Goal: Use online tool/utility

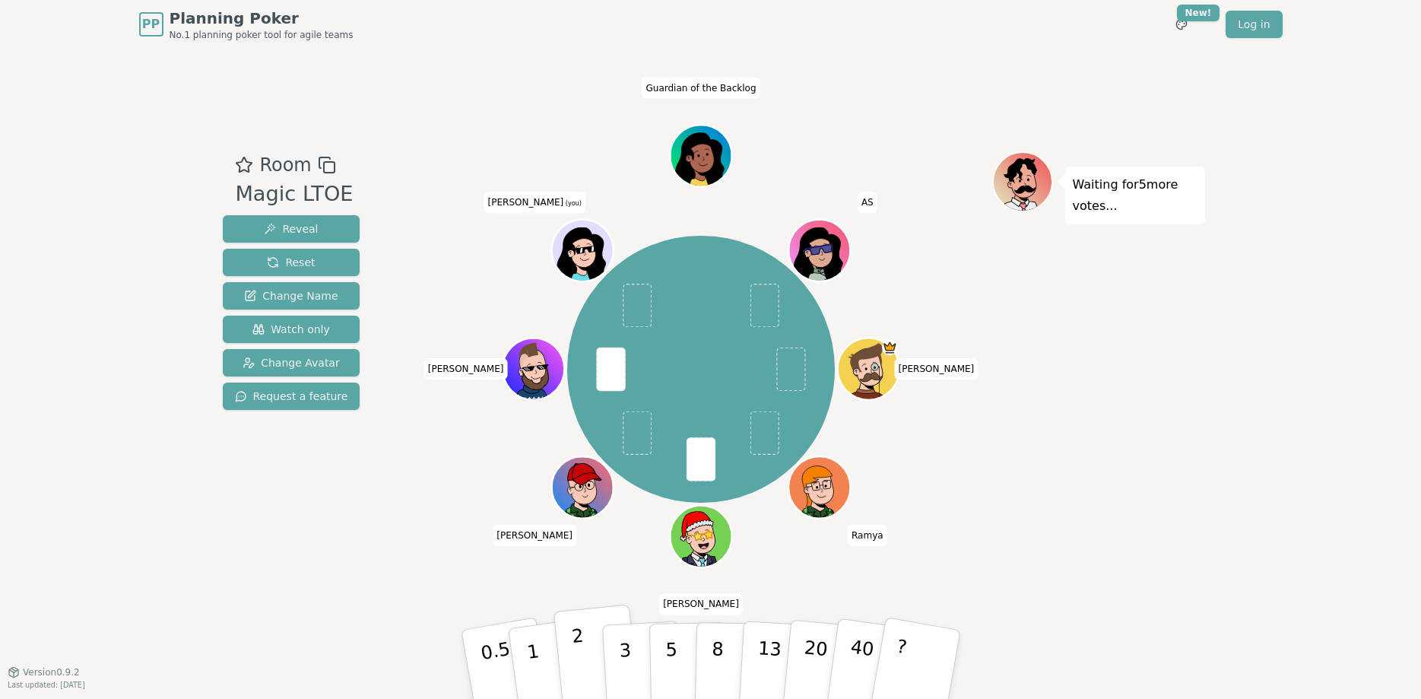
drag, startPoint x: 618, startPoint y: 652, endPoint x: 593, endPoint y: 659, distance: 26.2
click at [593, 659] on div "0.5 1 2 3 5 8 13 20 40 ?" at bounding box center [711, 664] width 456 height 53
click at [593, 659] on button "2" at bounding box center [596, 665] width 87 height 121
click at [636, 666] on button "3" at bounding box center [642, 664] width 83 height 119
click at [595, 659] on button "2" at bounding box center [596, 665] width 87 height 121
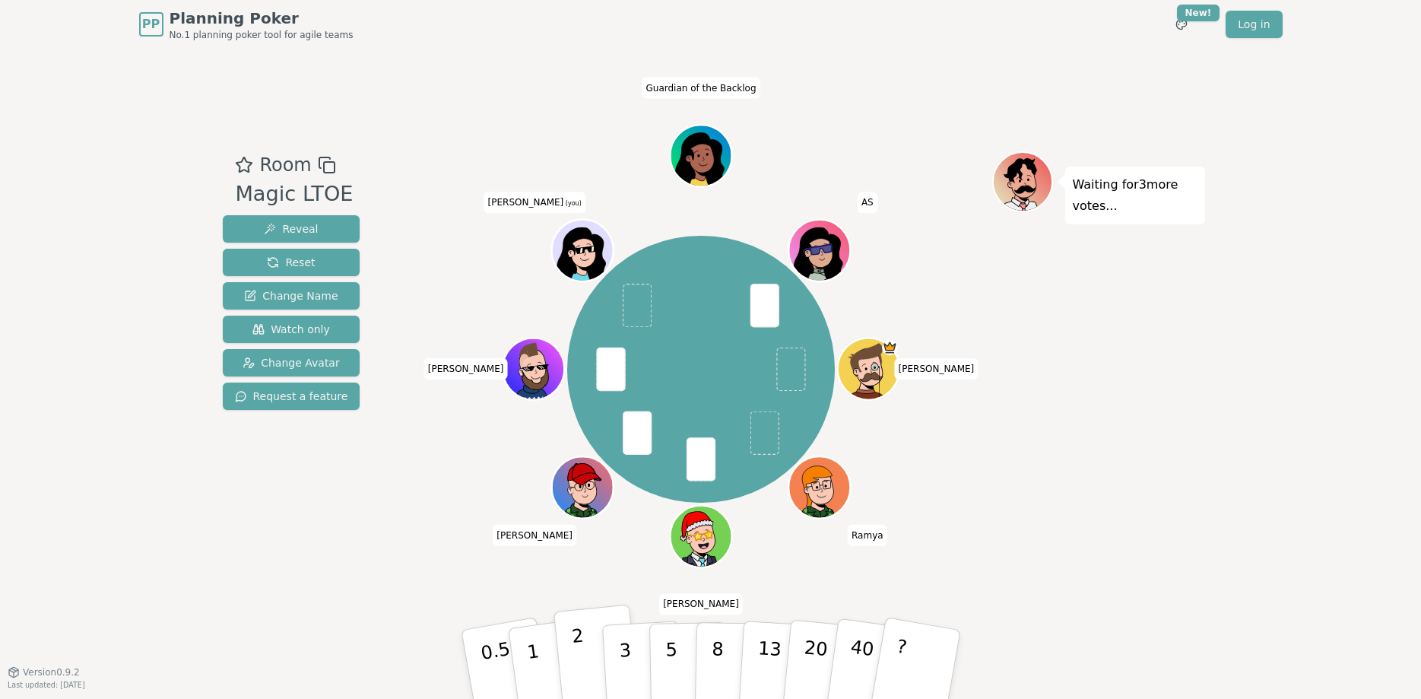
click at [586, 661] on button "2" at bounding box center [596, 665] width 87 height 121
click at [582, 658] on p "2" at bounding box center [580, 666] width 20 height 83
click at [589, 646] on button "2" at bounding box center [596, 665] width 87 height 121
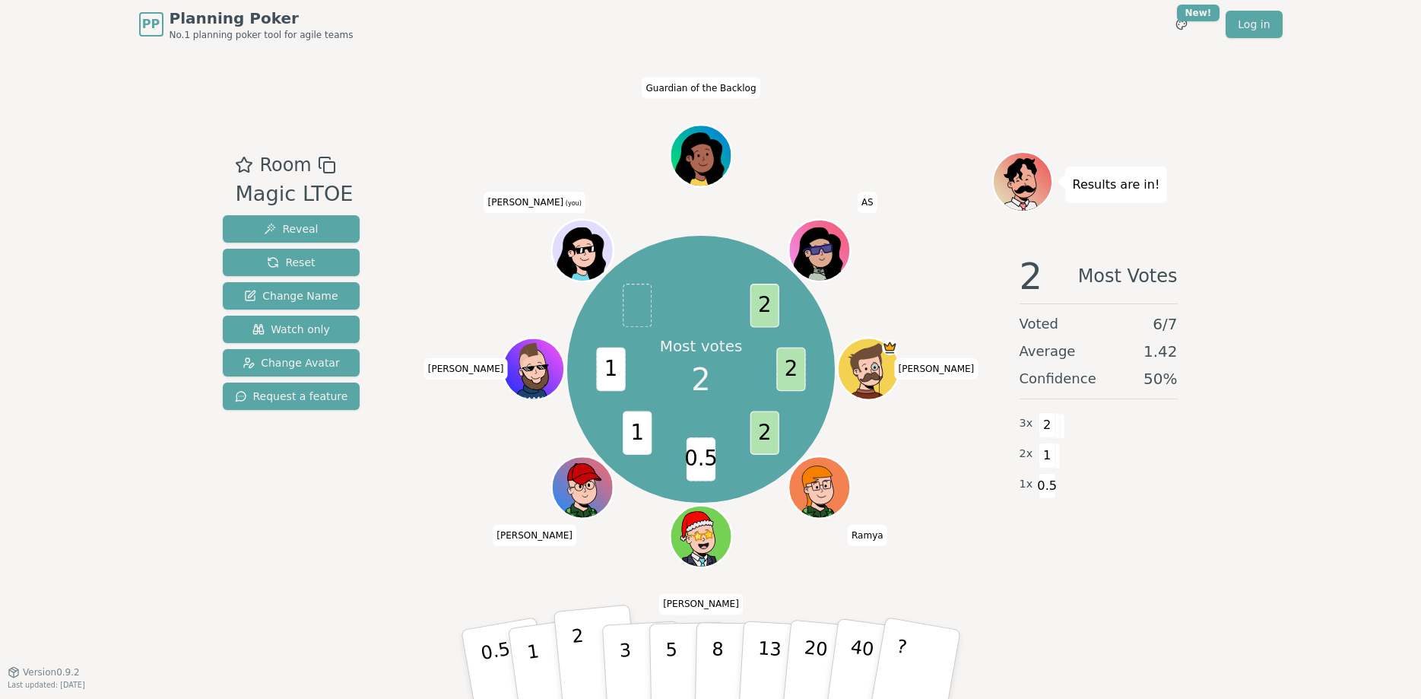
click at [579, 668] on p "2" at bounding box center [580, 666] width 20 height 83
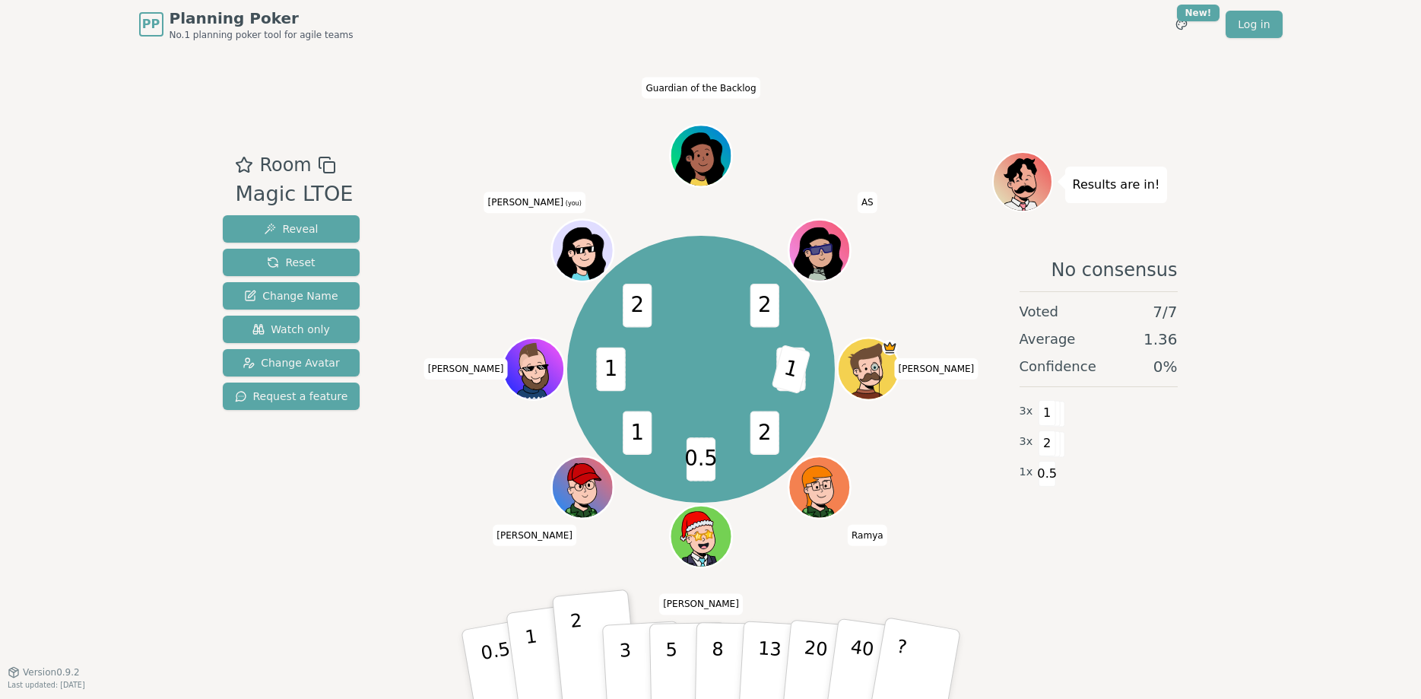
click at [537, 645] on button "1" at bounding box center [551, 664] width 90 height 123
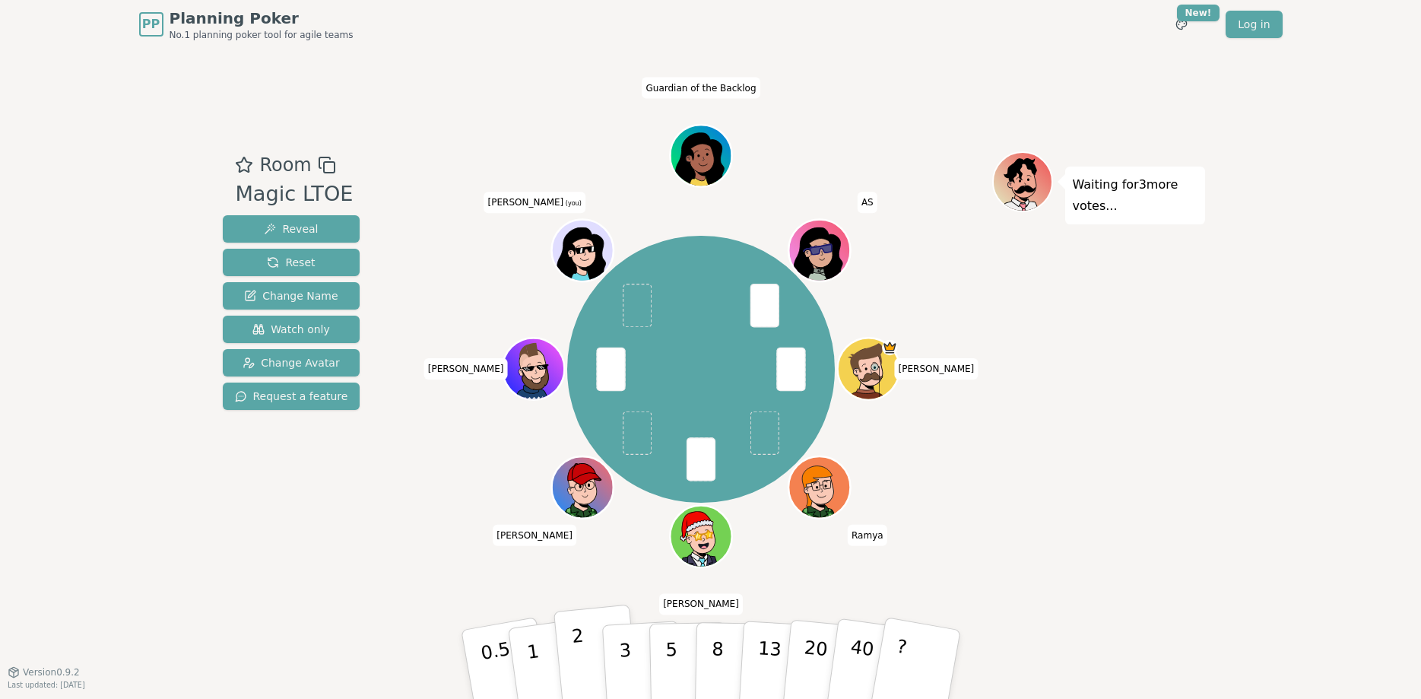
click at [588, 651] on button "2" at bounding box center [596, 665] width 87 height 121
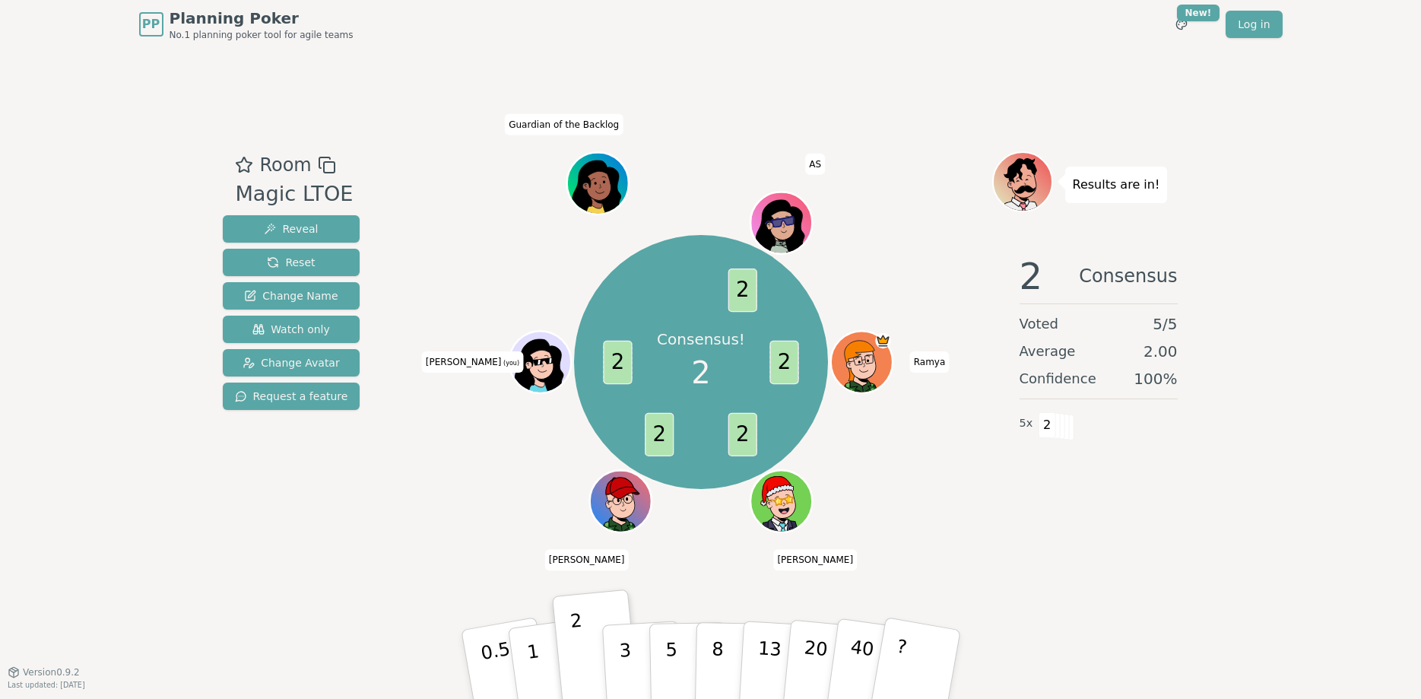
click at [536, 366] on icon at bounding box center [540, 361] width 60 height 8
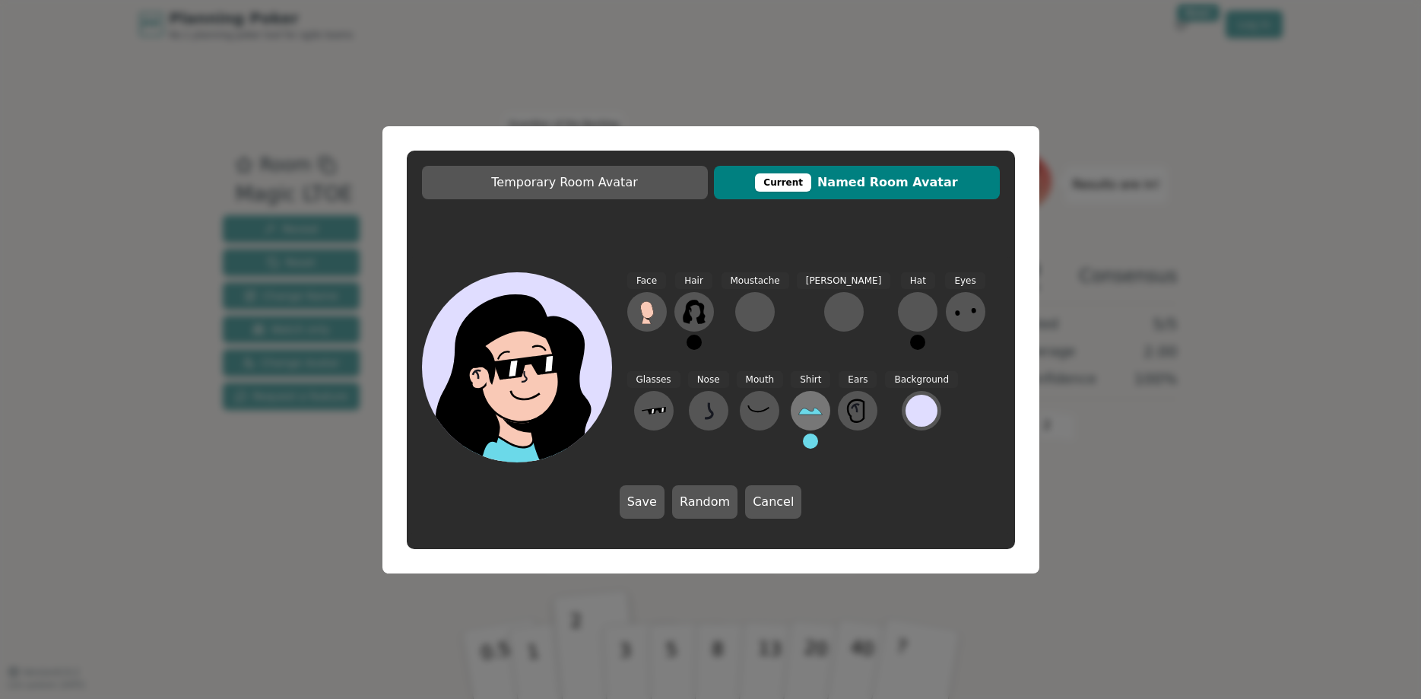
click at [798, 406] on icon at bounding box center [810, 410] width 24 height 24
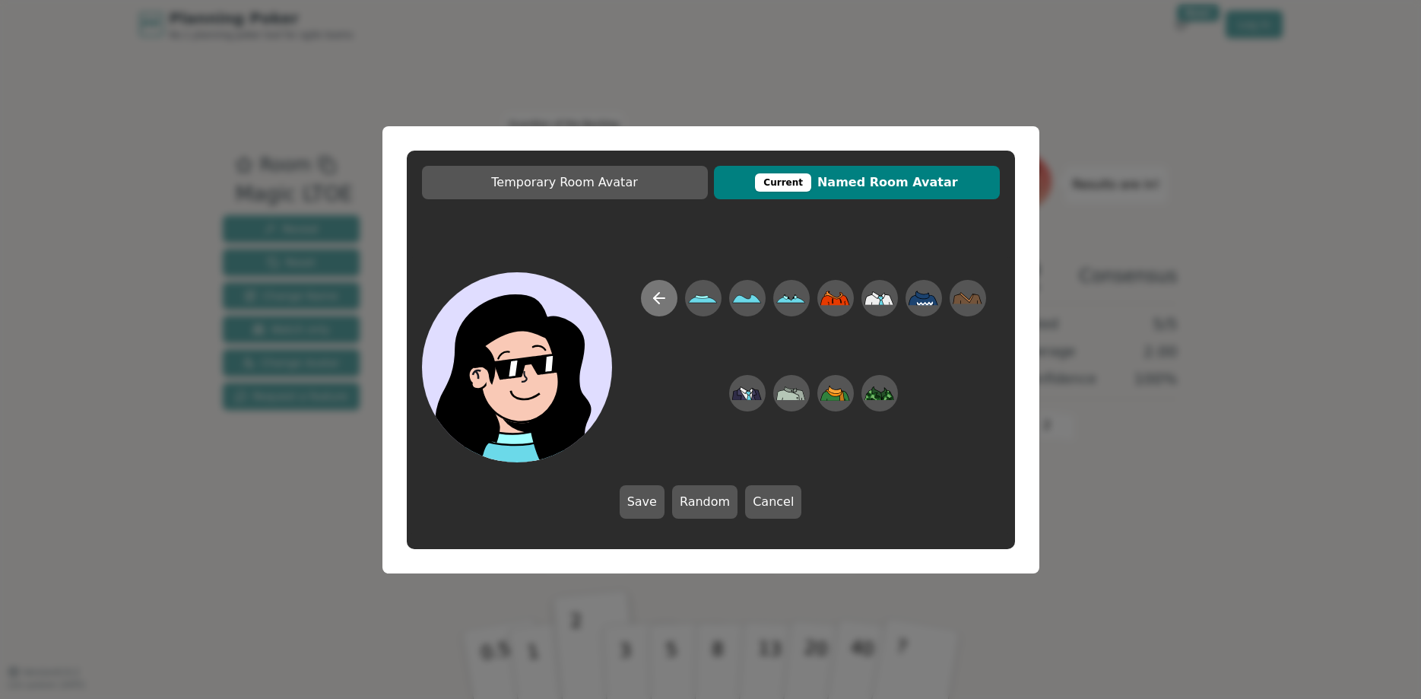
click at [665, 296] on icon at bounding box center [659, 298] width 18 height 18
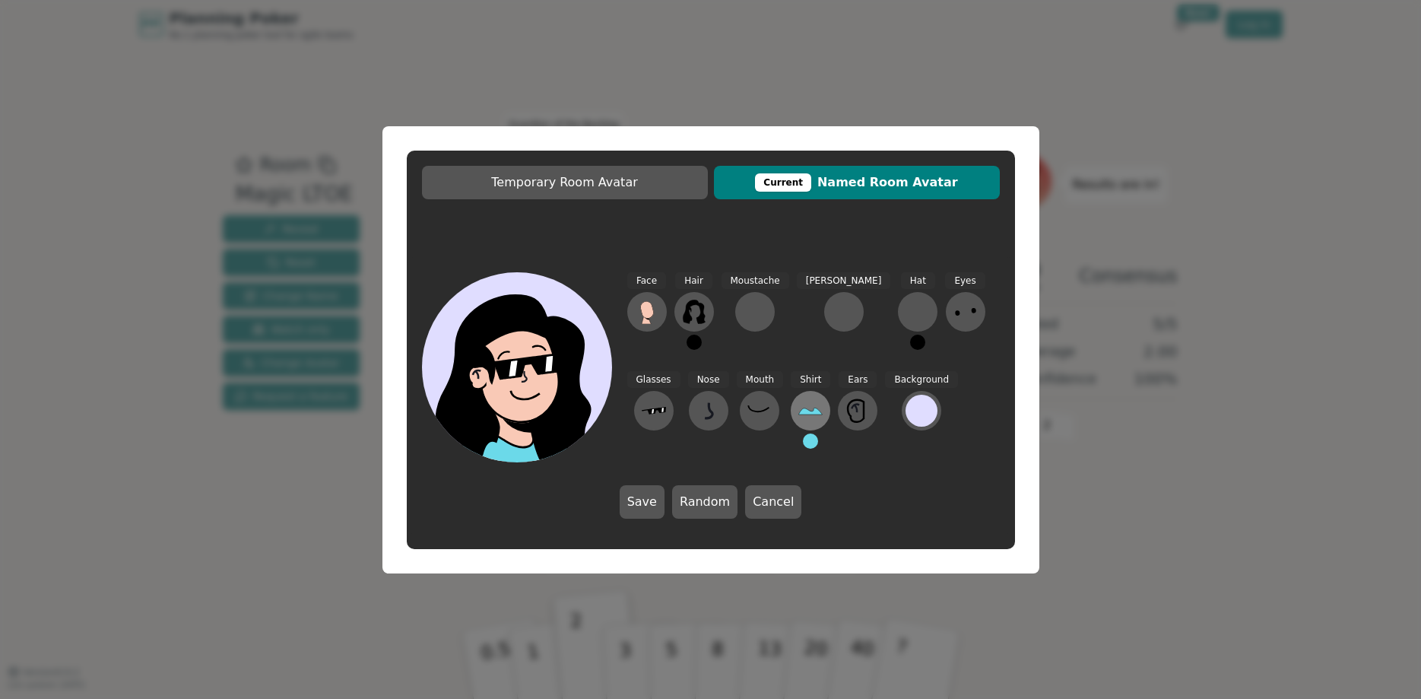
click at [798, 410] on icon at bounding box center [810, 410] width 24 height 24
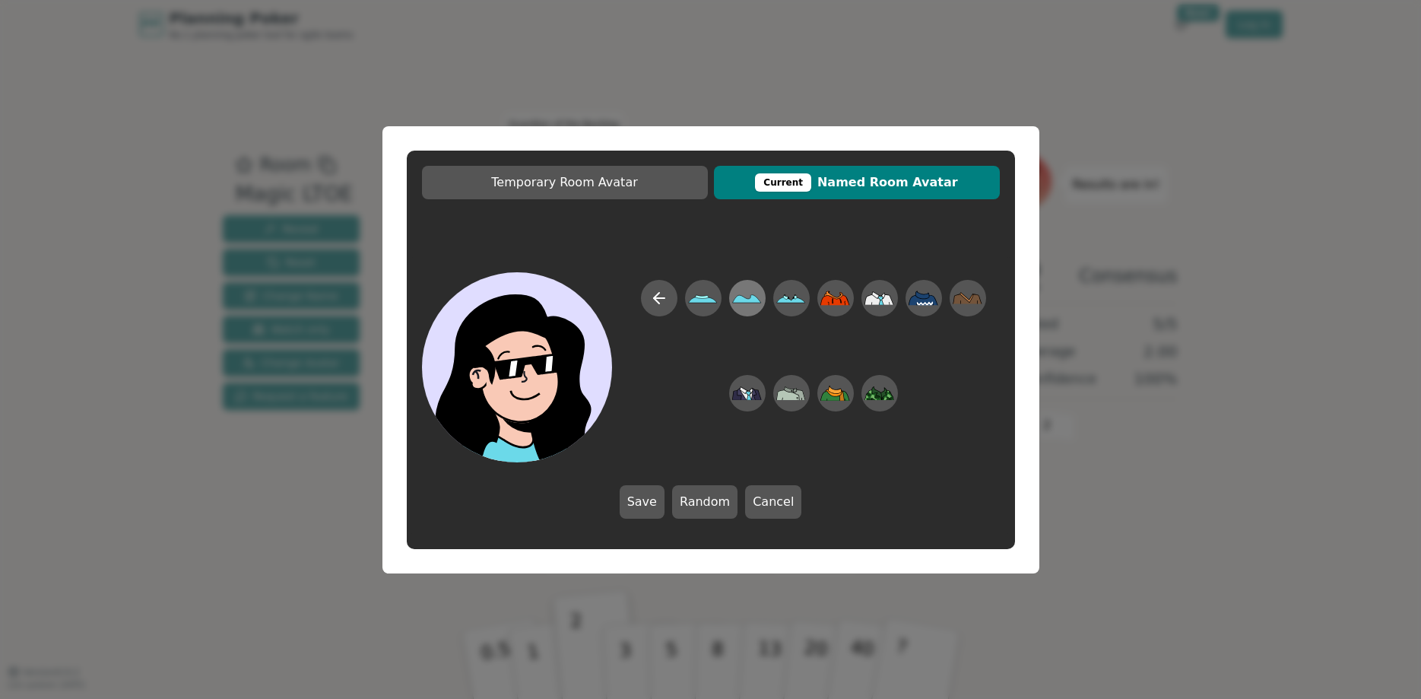
click at [742, 304] on icon at bounding box center [747, 298] width 30 height 34
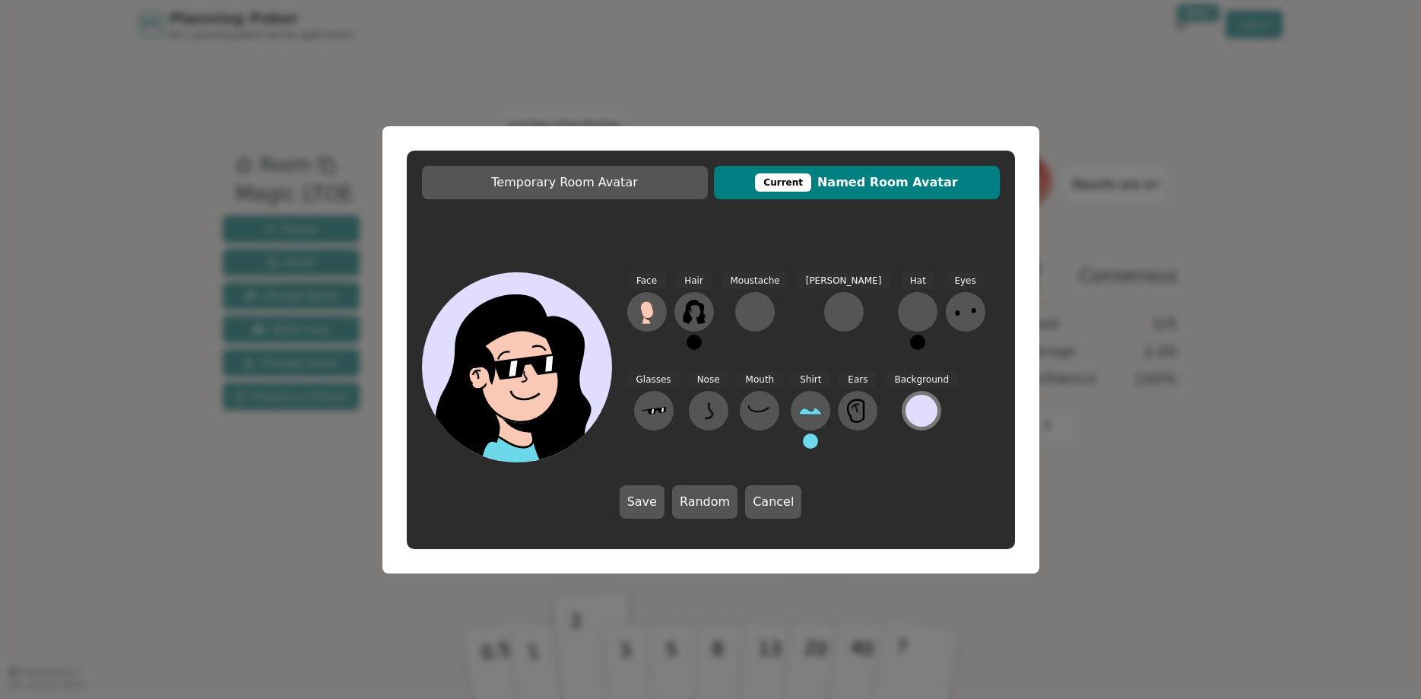
click at [906, 408] on div at bounding box center [922, 411] width 32 height 32
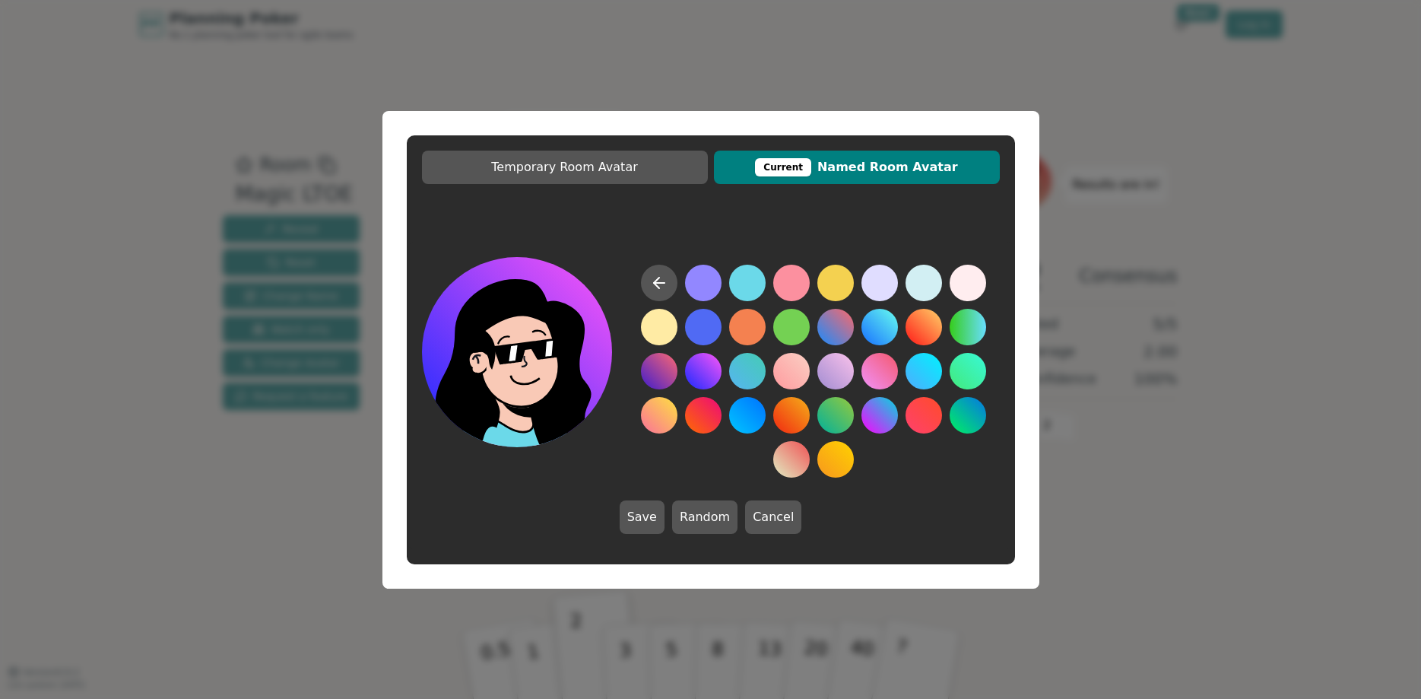
click at [700, 373] on button at bounding box center [703, 371] width 36 height 36
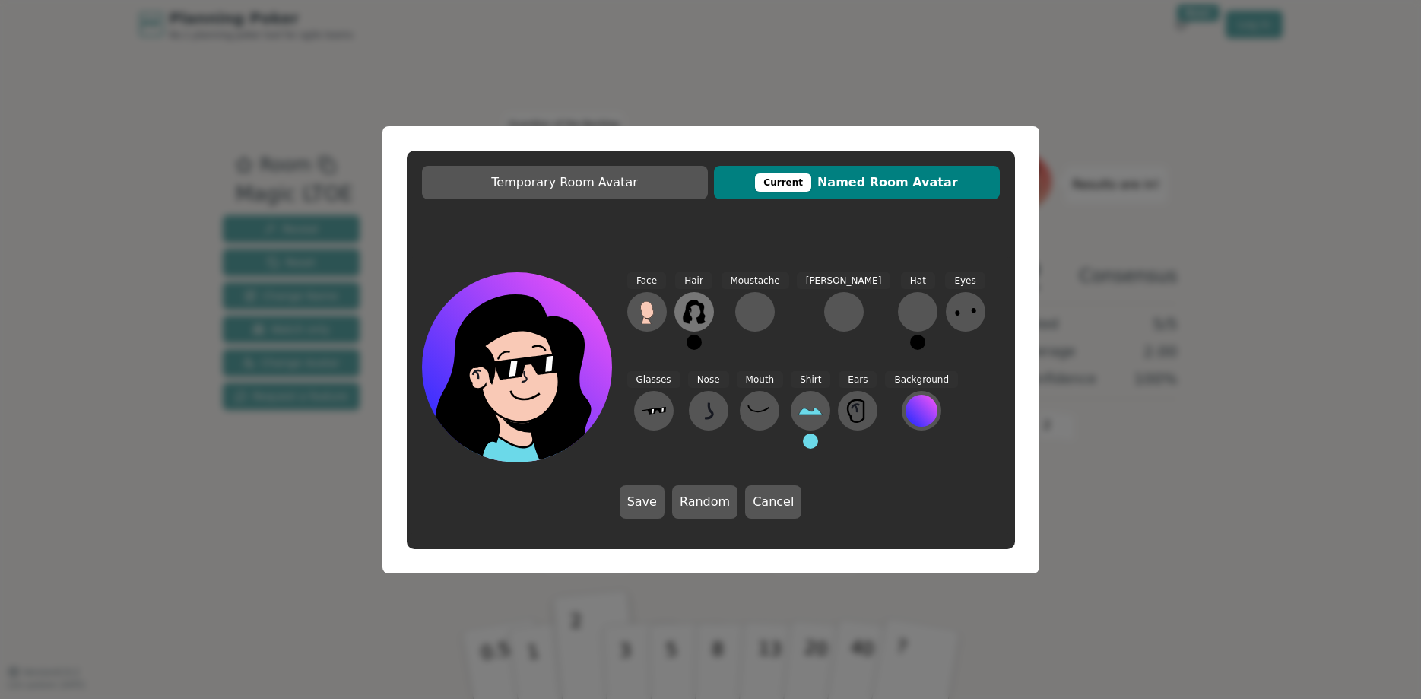
click at [697, 315] on icon at bounding box center [694, 312] width 24 height 24
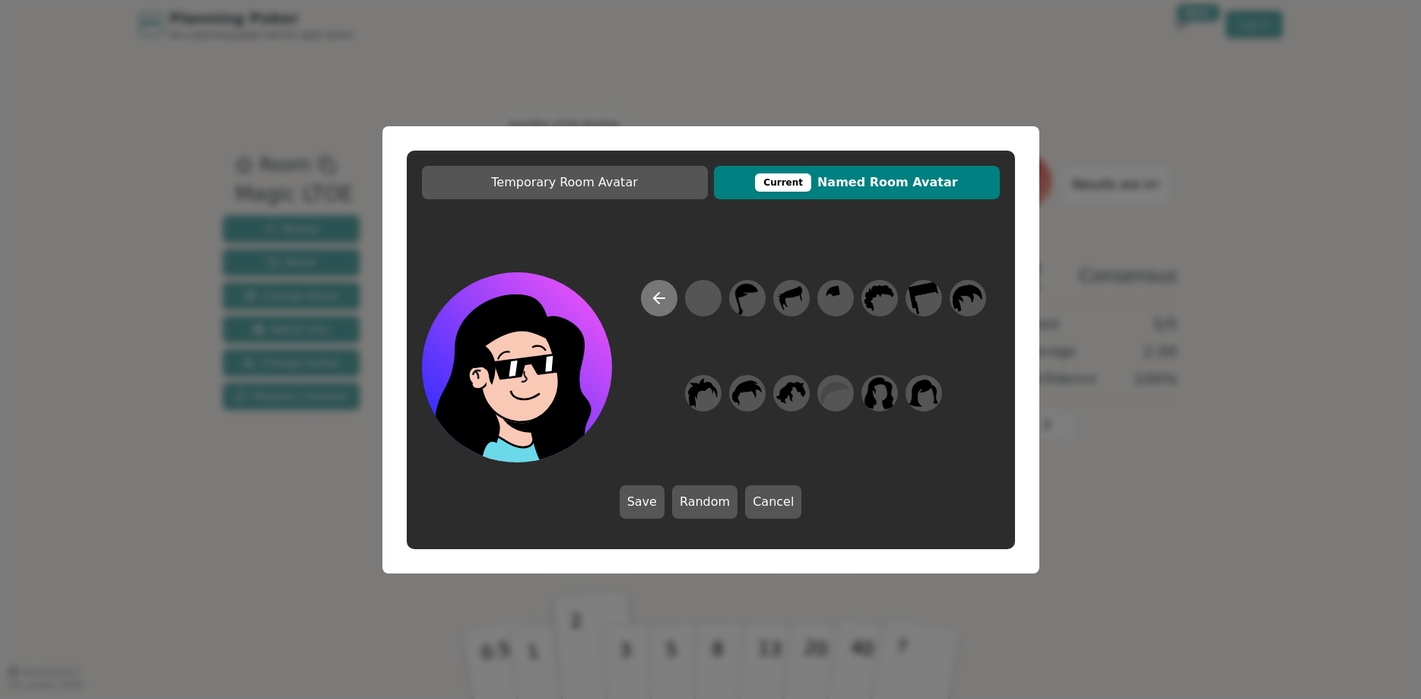
click at [661, 307] on button at bounding box center [659, 298] width 36 height 36
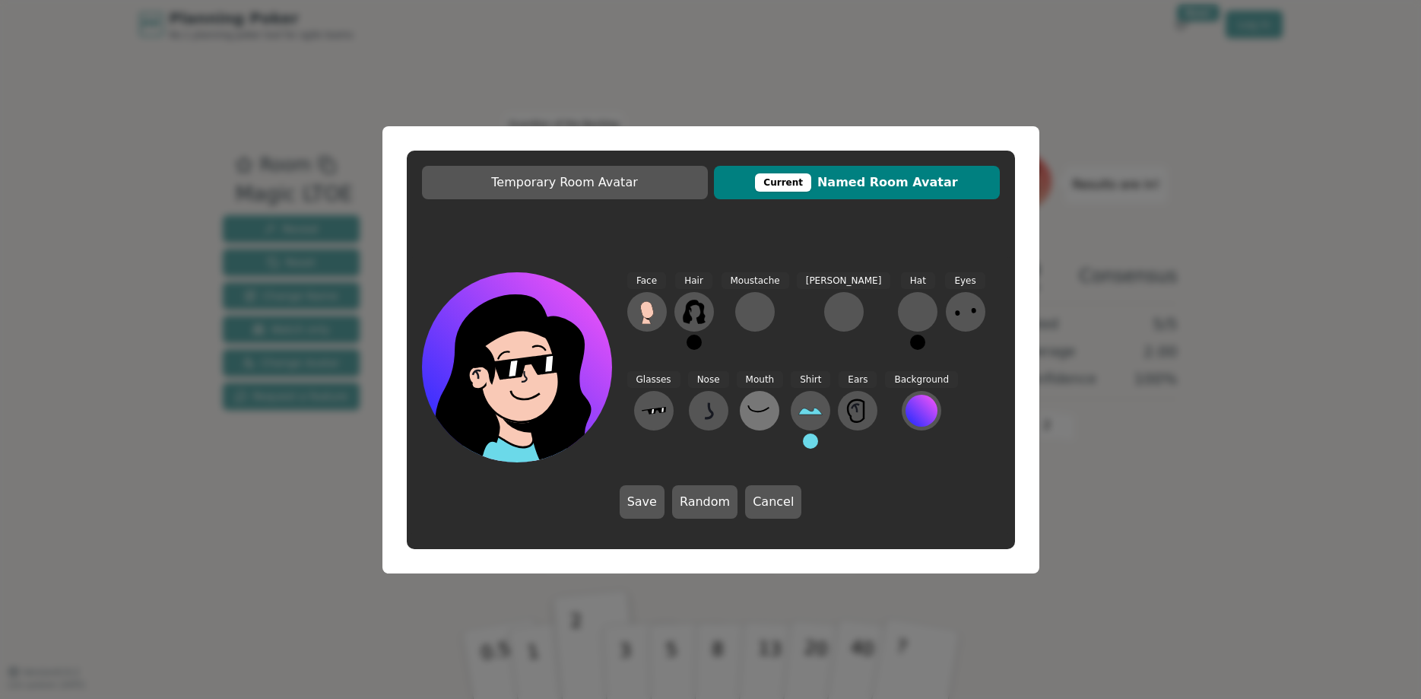
click at [747, 410] on icon at bounding box center [759, 410] width 24 height 24
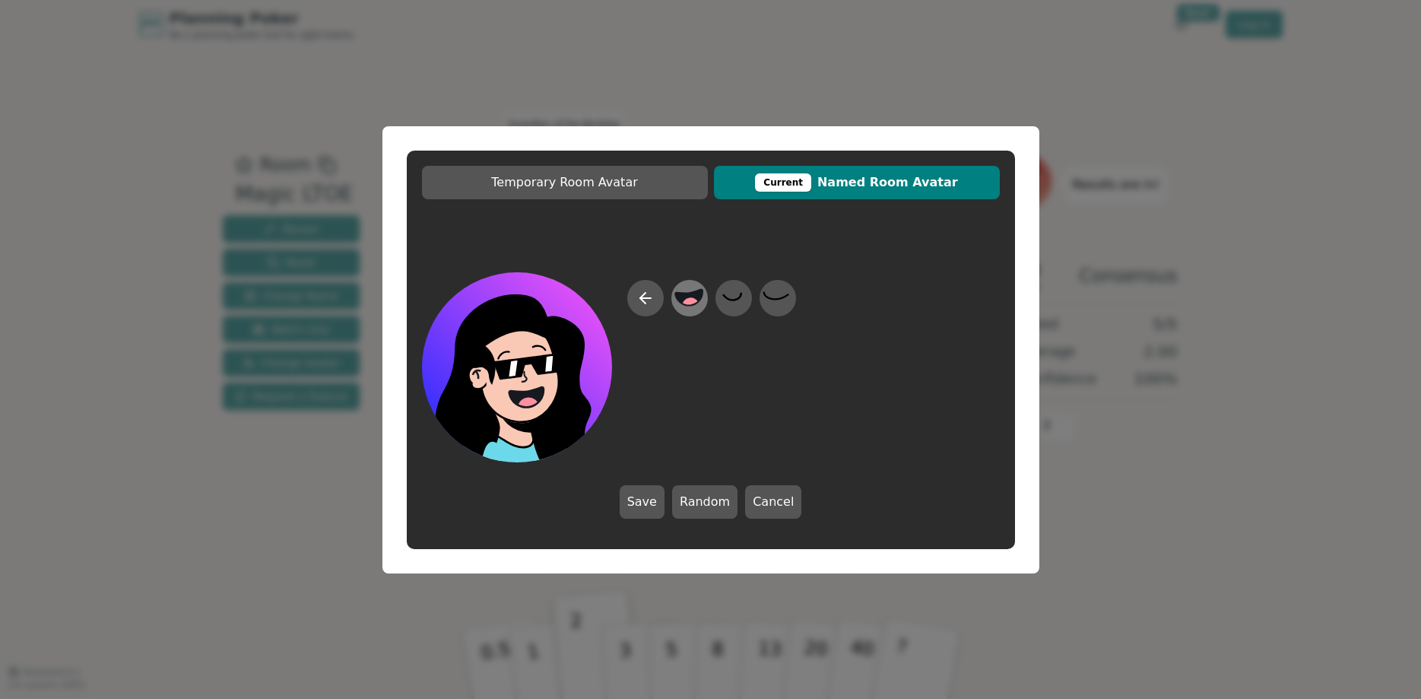
click at [690, 304] on circle at bounding box center [691, 307] width 20 height 20
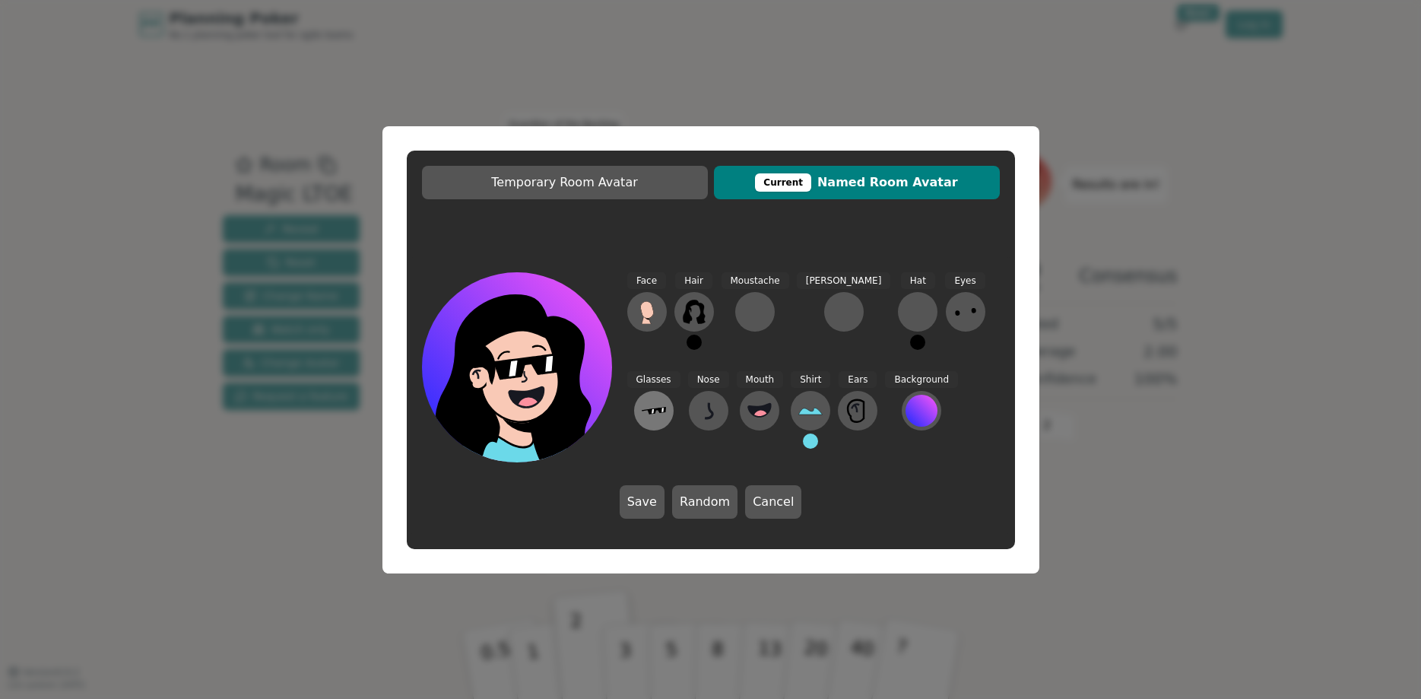
click at [666, 398] on icon at bounding box center [654, 410] width 24 height 24
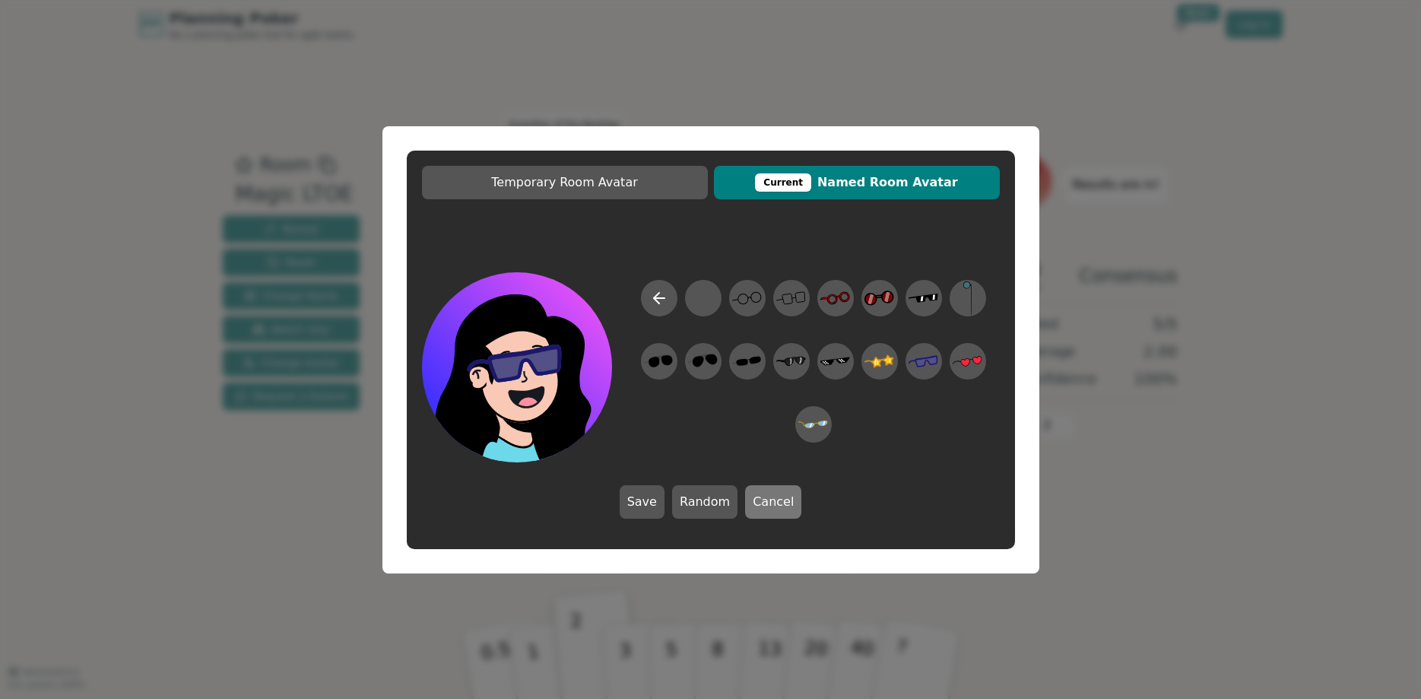
click at [766, 499] on button "Cancel" at bounding box center [773, 501] width 56 height 33
